Goal: Information Seeking & Learning: Learn about a topic

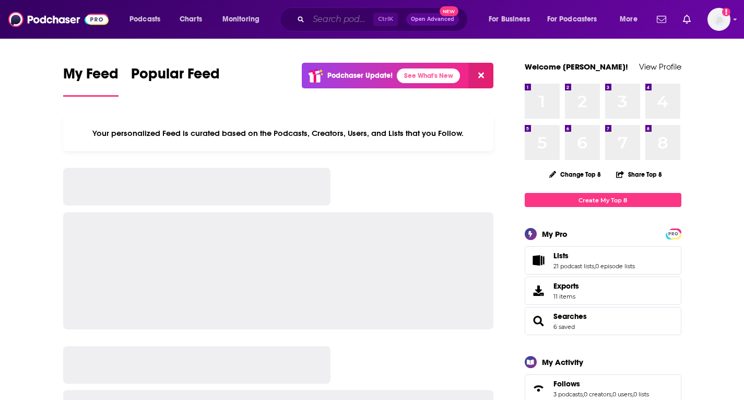
click at [322, 21] on input "Search podcasts, credits, & more..." at bounding box center [341, 19] width 65 height 17
paste input "Break It Down Show"
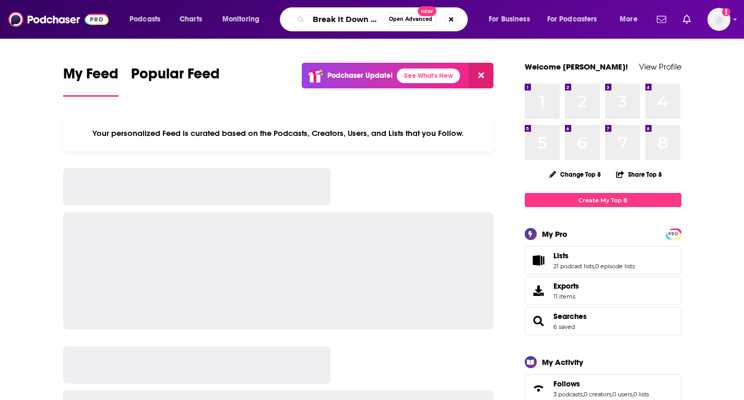
scroll to position [0, 12]
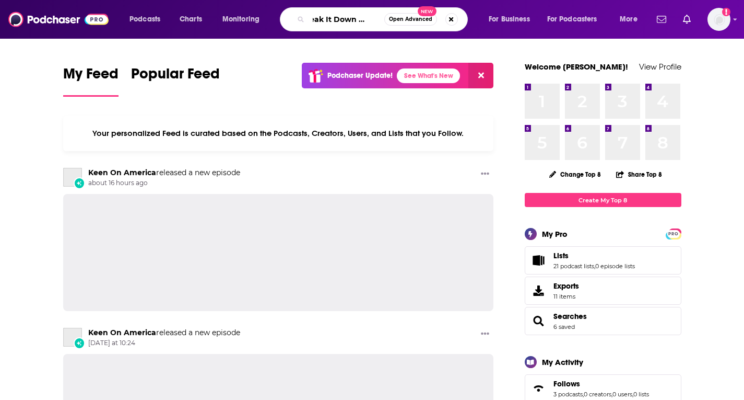
type input "Break It Down Show"
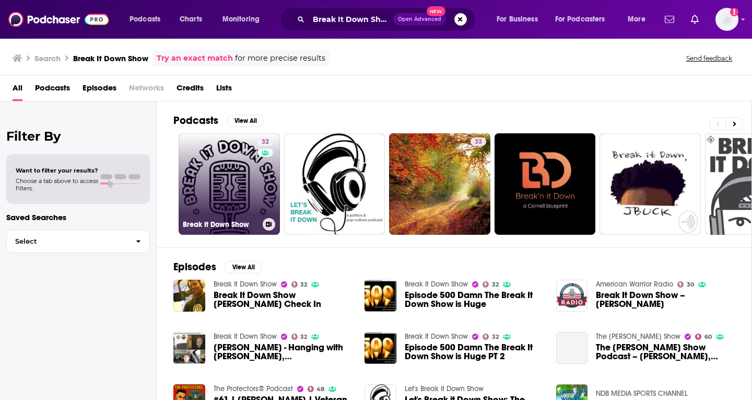
click at [239, 199] on link "32 Break It Down Show" at bounding box center [229, 183] width 101 height 101
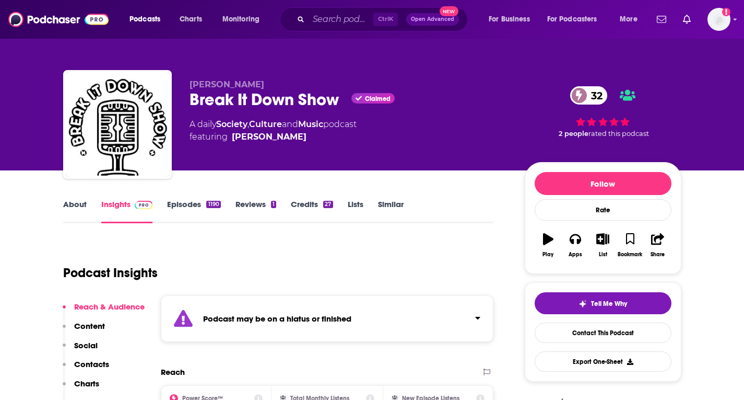
click at [120, 203] on link "Insights" at bounding box center [127, 211] width 52 height 24
click at [72, 204] on link "About" at bounding box center [75, 211] width 24 height 24
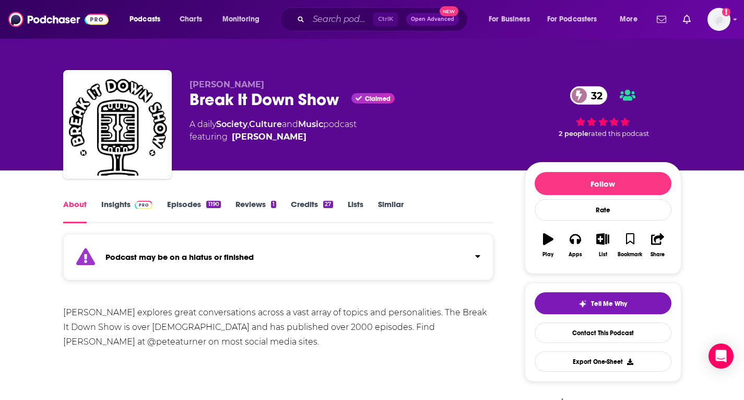
click at [132, 201] on span at bounding box center [142, 204] width 22 height 10
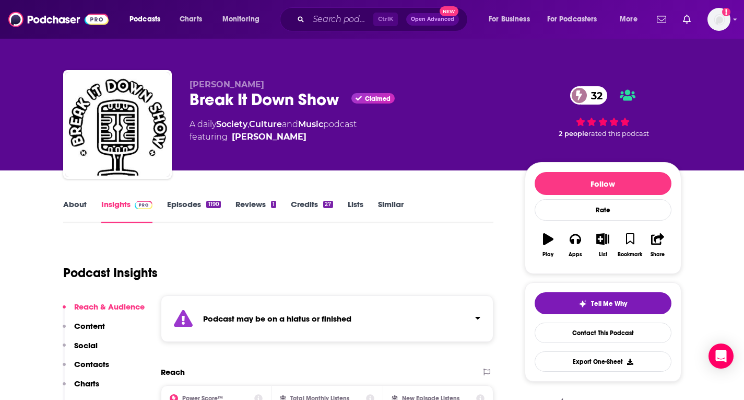
click at [193, 203] on link "Episodes 1190" at bounding box center [193, 211] width 53 height 24
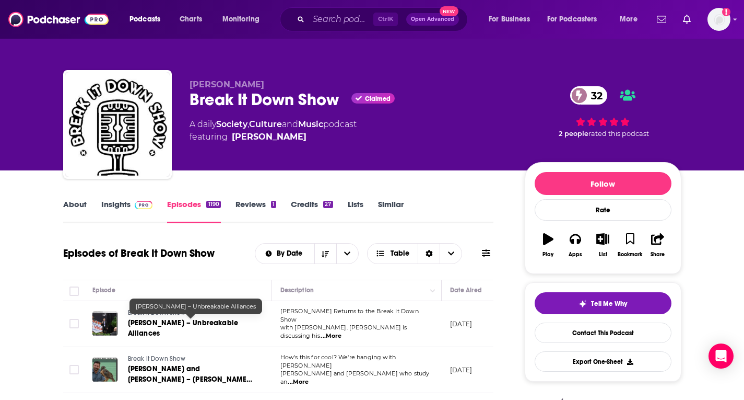
click at [156, 320] on span "[PERSON_NAME] – Unbreakable Alliances" at bounding box center [183, 327] width 111 height 19
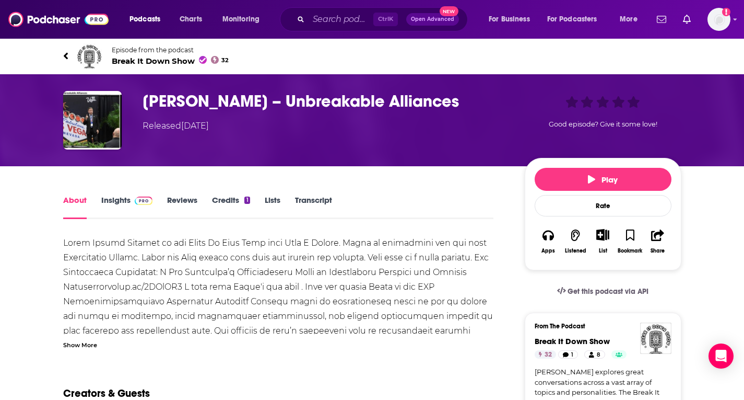
scroll to position [104, 0]
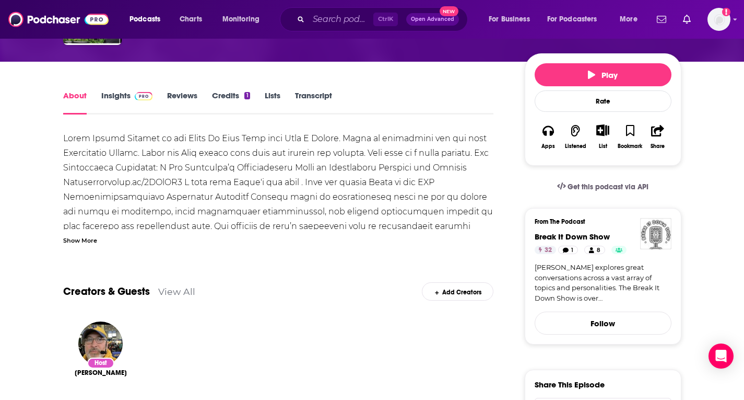
click at [661, 242] on img "Break It Down Show" at bounding box center [655, 233] width 31 height 31
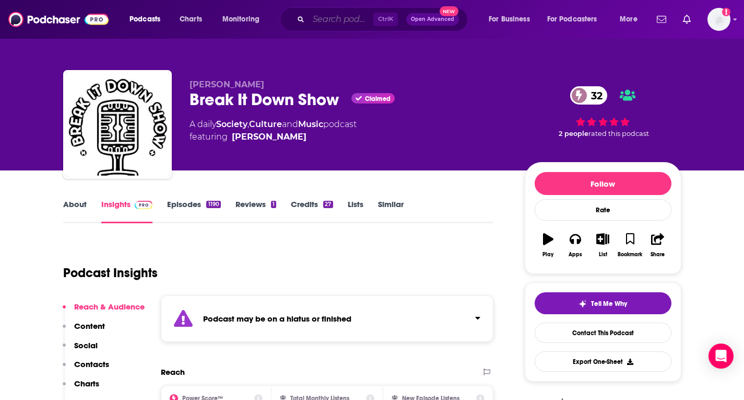
click at [364, 16] on input "Search podcasts, credits, & more..." at bounding box center [341, 19] width 65 height 17
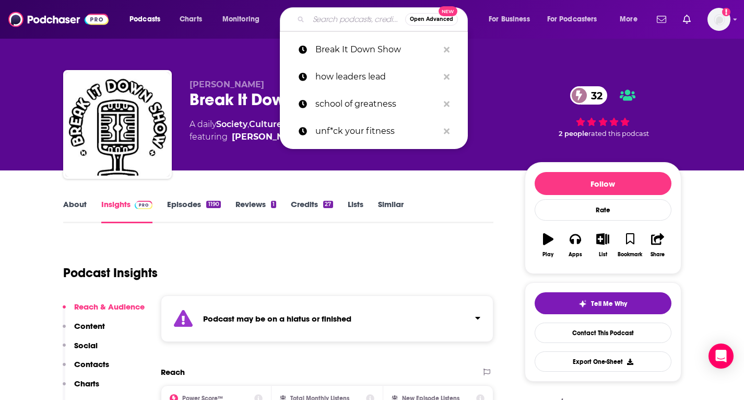
paste input "[URL][DOMAIN_NAME]"
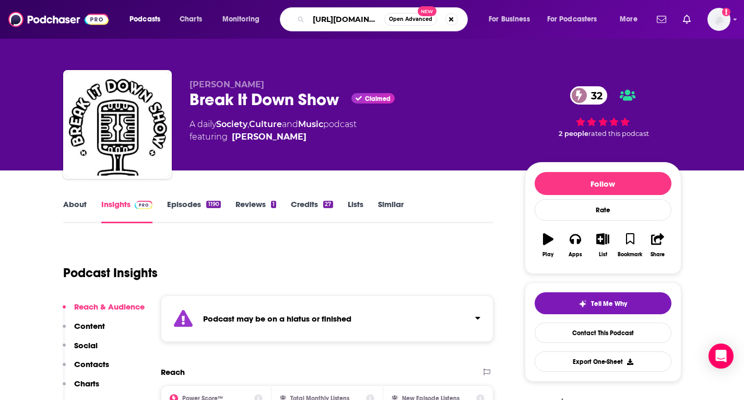
drag, startPoint x: 381, startPoint y: 17, endPoint x: 85, endPoint y: -5, distance: 297.0
click at [85, 0] on html "Podcasts Charts Monitoring [URL][DOMAIN_NAME] Open Advanced New For Business Fo…" at bounding box center [372, 200] width 744 height 400
type input "LeaderSHOP"
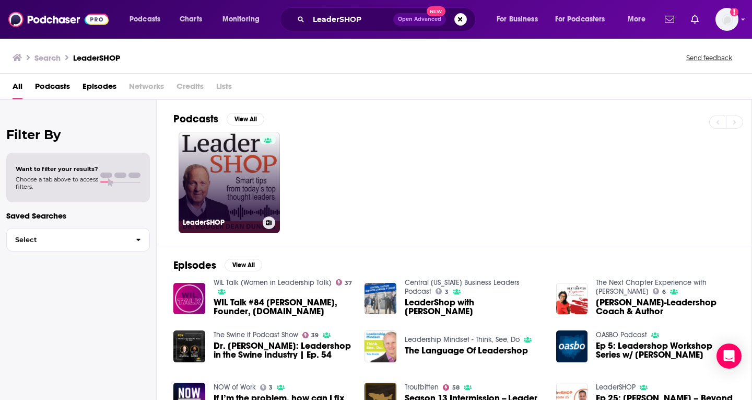
click at [243, 203] on link "LeaderSHOP" at bounding box center [229, 182] width 101 height 101
